Goal: Task Accomplishment & Management: Complete application form

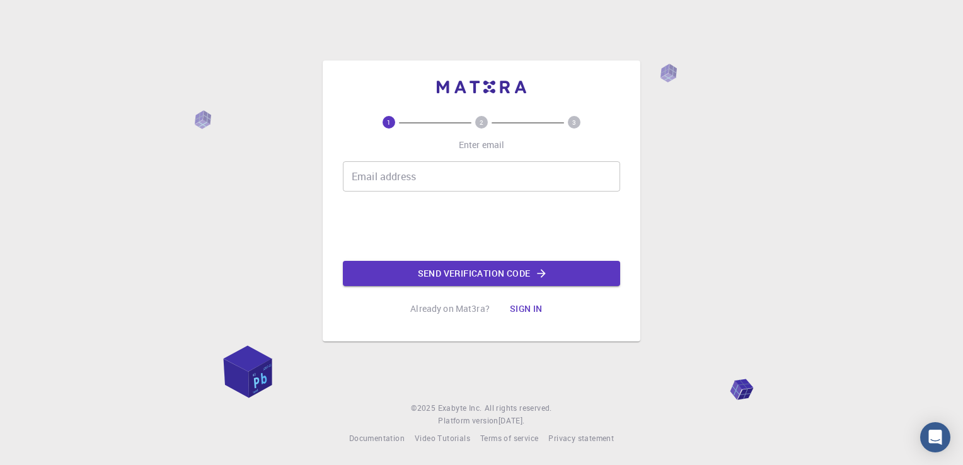
click at [419, 178] on input "Email address" at bounding box center [481, 176] width 277 height 30
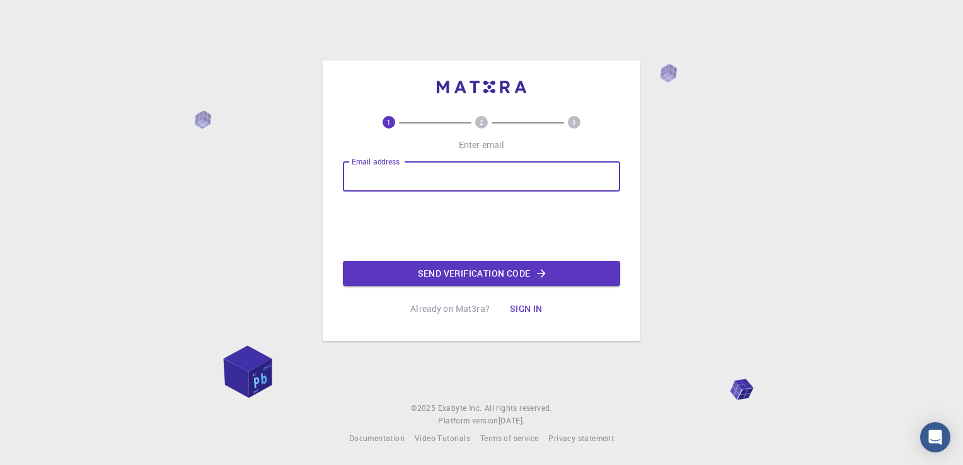
type input "[EMAIL_ADDRESS][DOMAIN_NAME]"
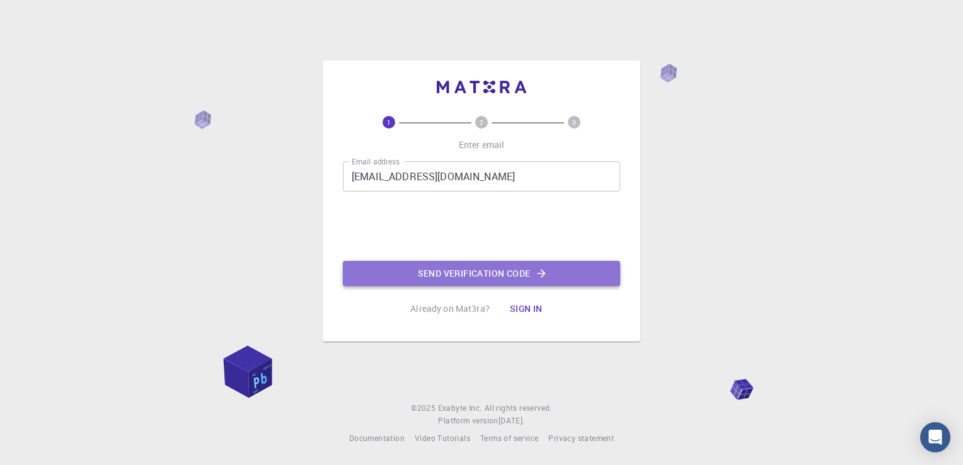
click at [440, 270] on button "Send verification code" at bounding box center [481, 273] width 277 height 25
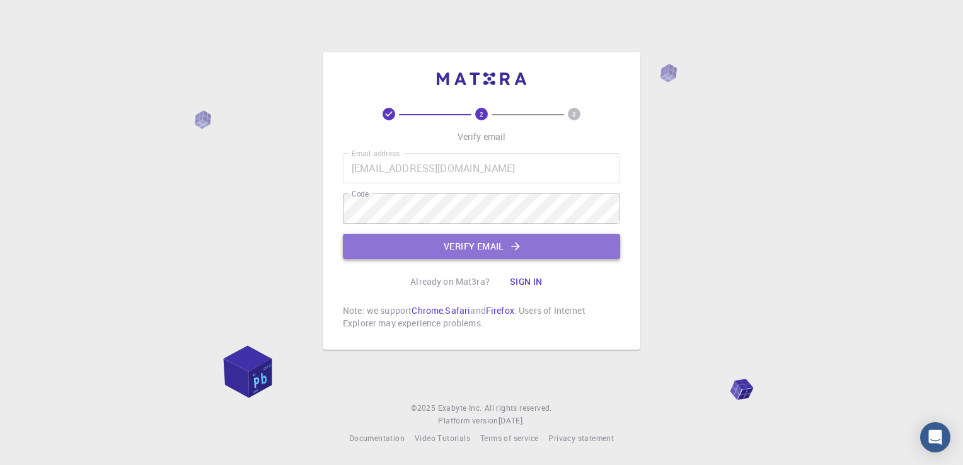
click at [467, 246] on button "Verify email" at bounding box center [481, 246] width 277 height 25
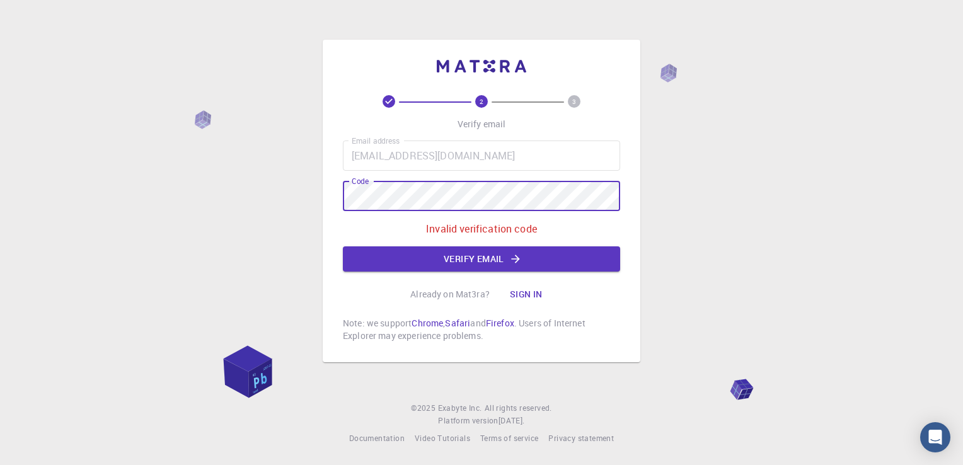
click at [224, 200] on div "2 3 Verify email Email address [EMAIL_ADDRESS][DOMAIN_NAME] Email address Code …" at bounding box center [481, 232] width 963 height 465
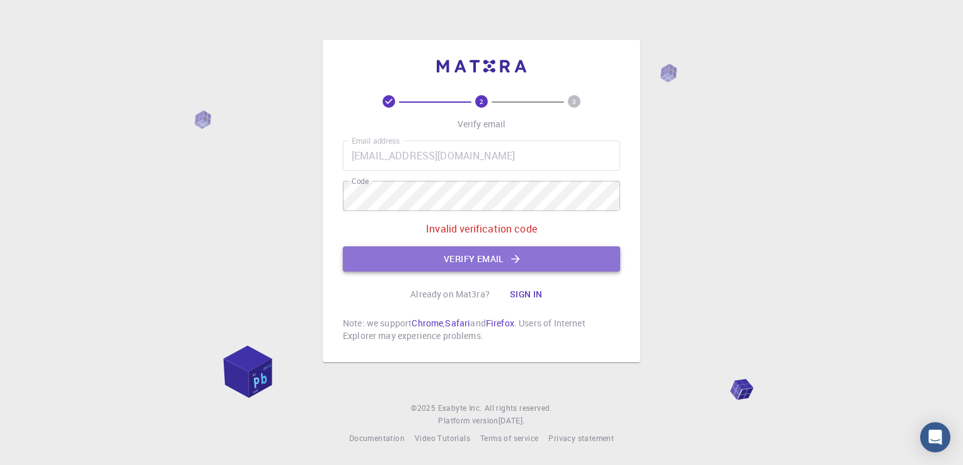
click at [531, 267] on button "Verify email" at bounding box center [481, 259] width 277 height 25
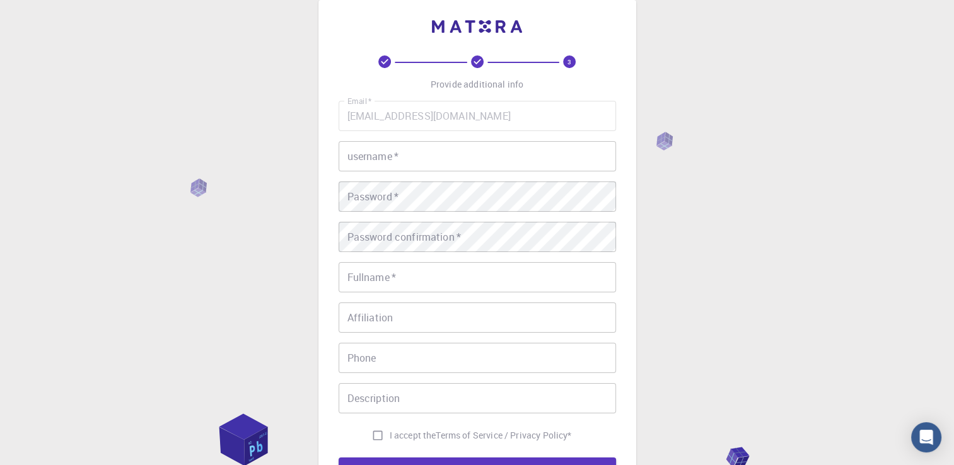
scroll to position [63, 0]
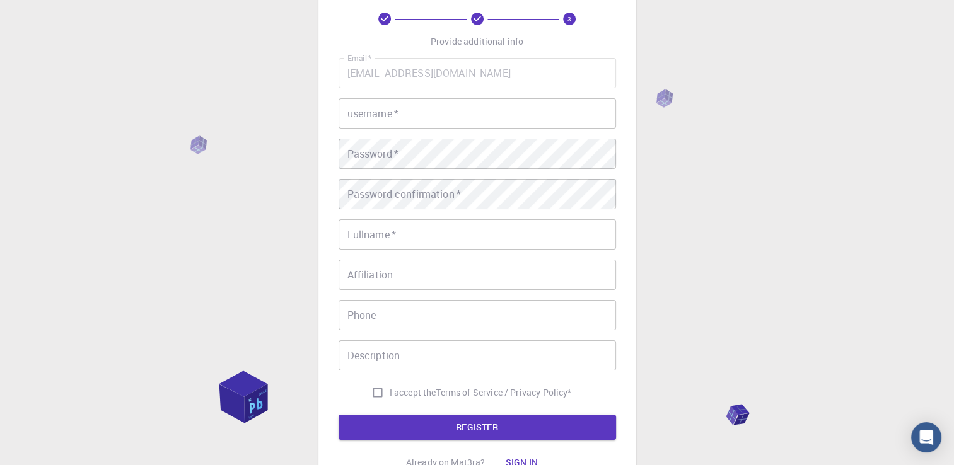
click at [508, 129] on div "Email   * [EMAIL_ADDRESS][DOMAIN_NAME] Email   * username   * username   * Pass…" at bounding box center [477, 231] width 277 height 347
click at [508, 125] on input "username   *" at bounding box center [477, 113] width 277 height 30
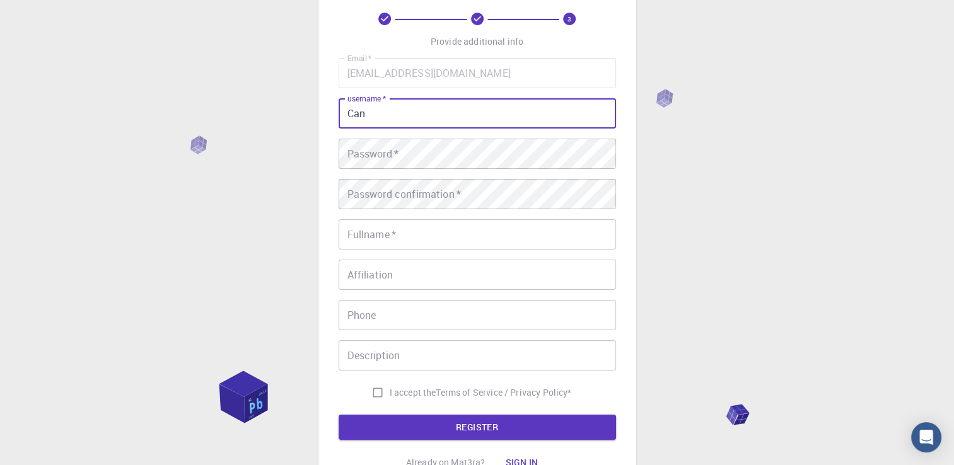
type input "Can"
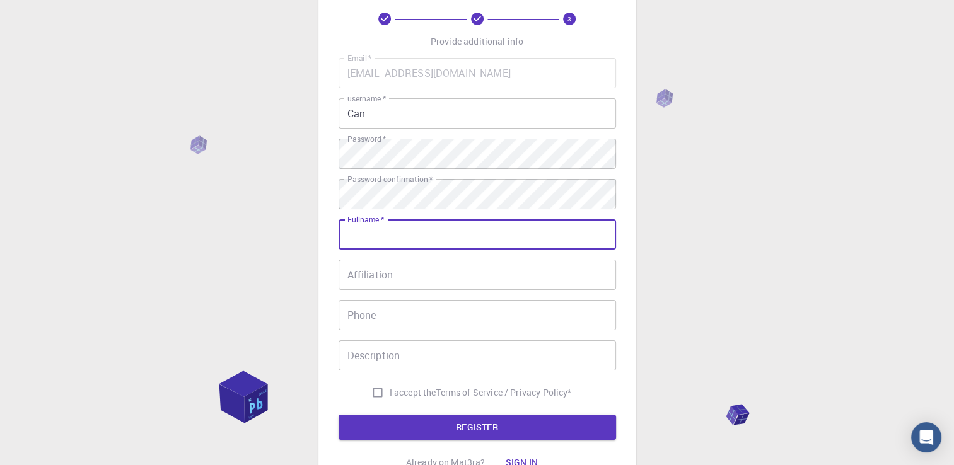
click at [449, 227] on input "Fullname   *" at bounding box center [477, 234] width 277 height 30
click at [446, 228] on input "Fullname   *" at bounding box center [477, 234] width 277 height 30
type input "can uewuue"
click at [463, 281] on input "Affiliation" at bounding box center [477, 275] width 277 height 30
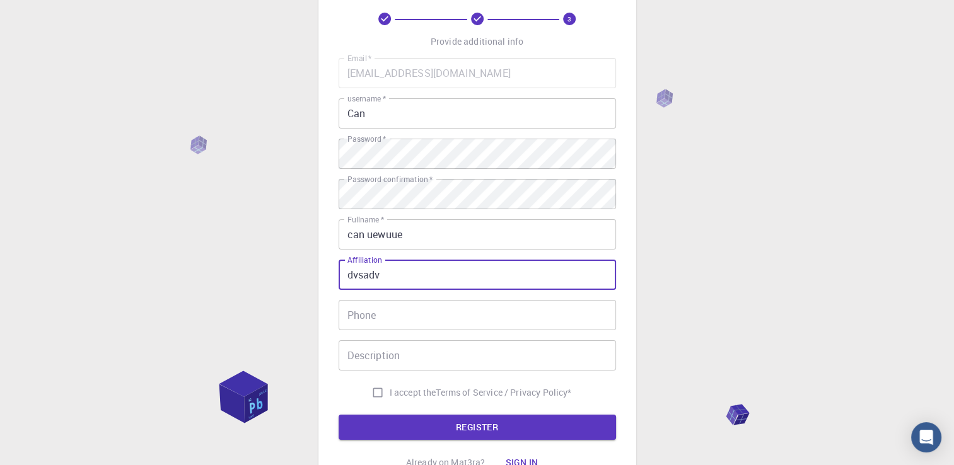
type input "dvsadv"
click at [484, 337] on div "Email   * [EMAIL_ADDRESS][DOMAIN_NAME] Email   * username   * Can username   * …" at bounding box center [477, 231] width 277 height 347
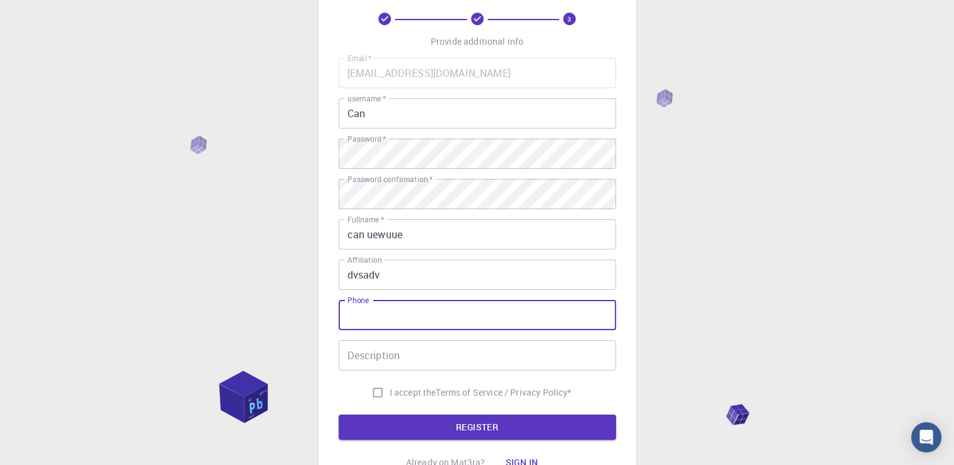
click at [483, 310] on input "Phone" at bounding box center [477, 315] width 277 height 30
type input "vsd"
